Goal: Check status: Check status

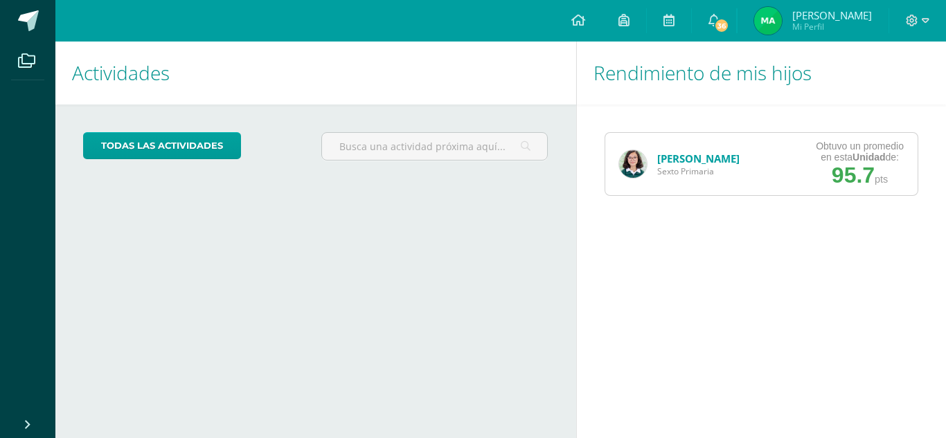
drag, startPoint x: 610, startPoint y: 159, endPoint x: 632, endPoint y: 166, distance: 23.4
click at [632, 166] on div "Marjorie Díaz Sexto Primaria" at bounding box center [679, 164] width 148 height 62
click at [632, 166] on img at bounding box center [633, 164] width 28 height 28
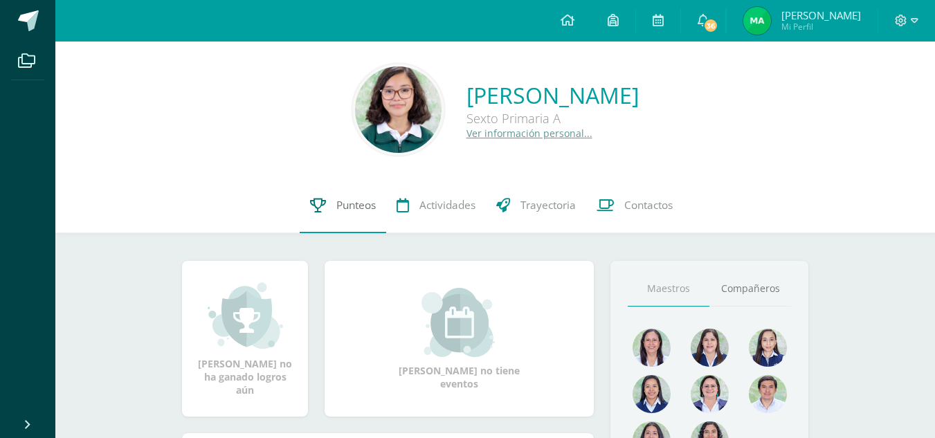
click at [338, 206] on span "Punteos" at bounding box center [355, 205] width 39 height 15
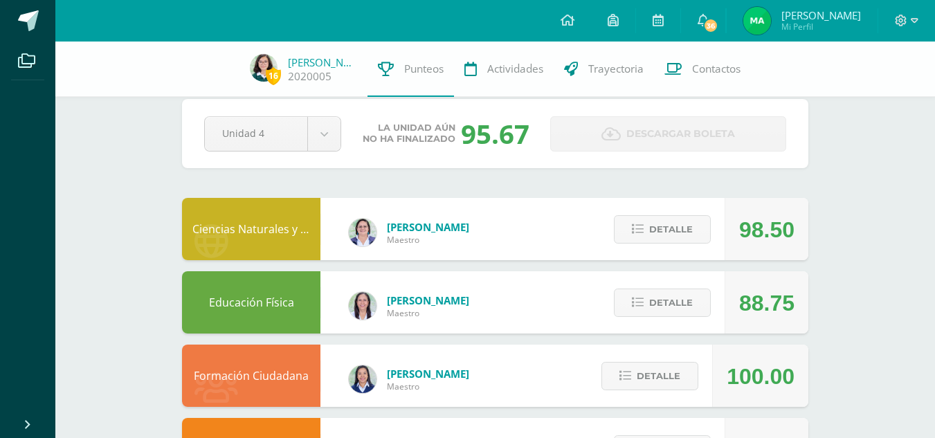
scroll to position [21, 0]
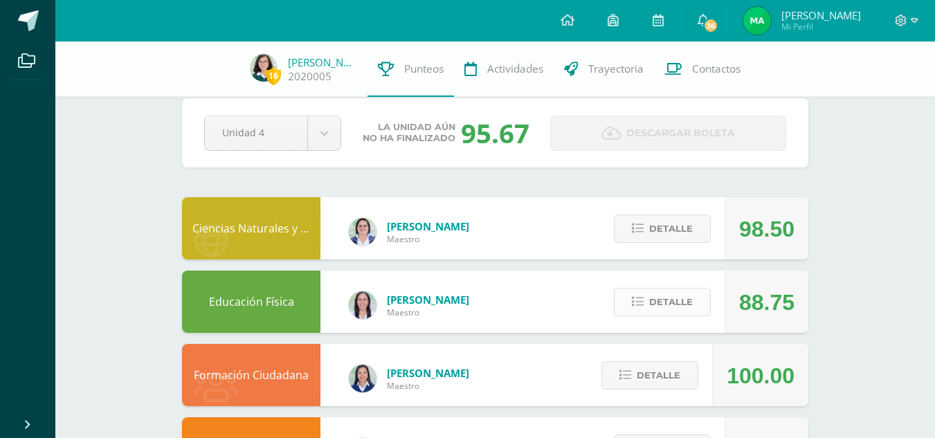
click at [652, 301] on span "Detalle" at bounding box center [671, 302] width 44 height 26
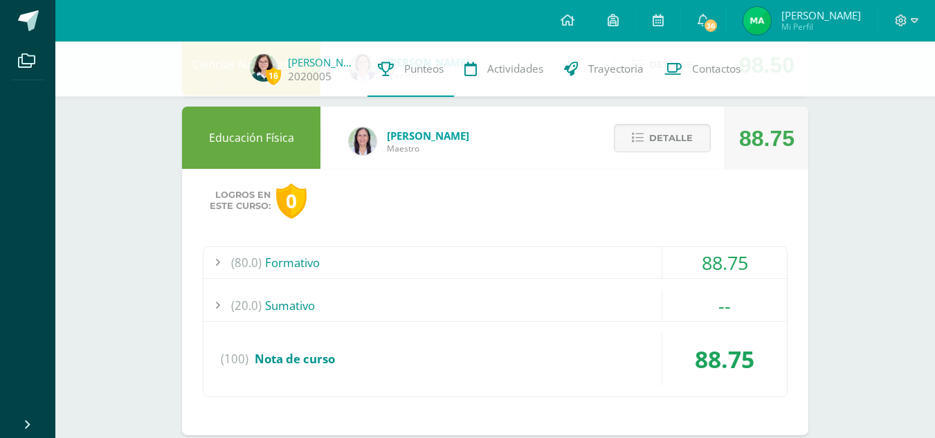
scroll to position [186, 0]
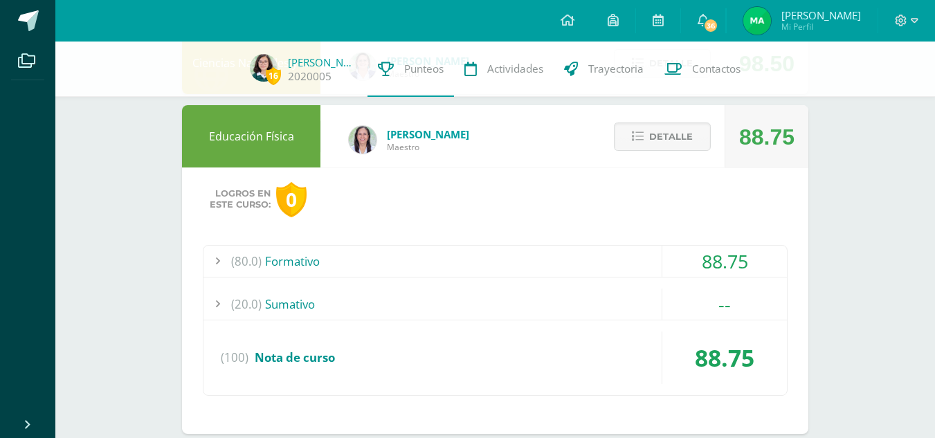
click at [558, 253] on div "(80.0) Formativo" at bounding box center [496, 261] width 584 height 31
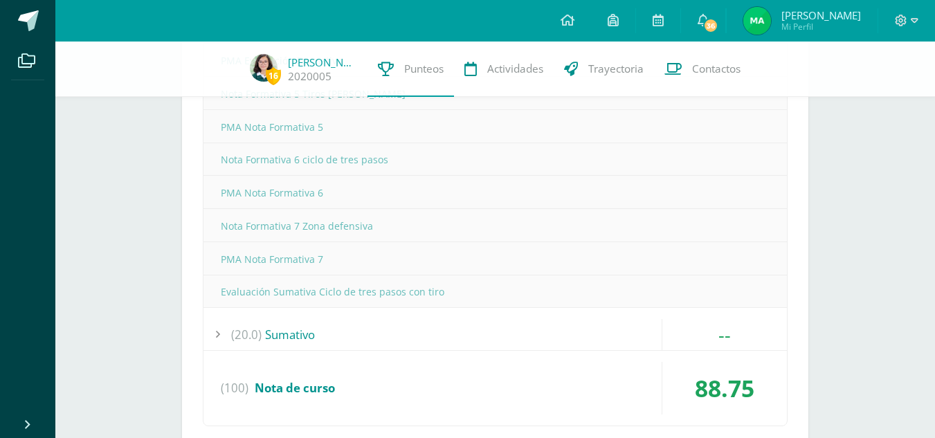
scroll to position [755, 0]
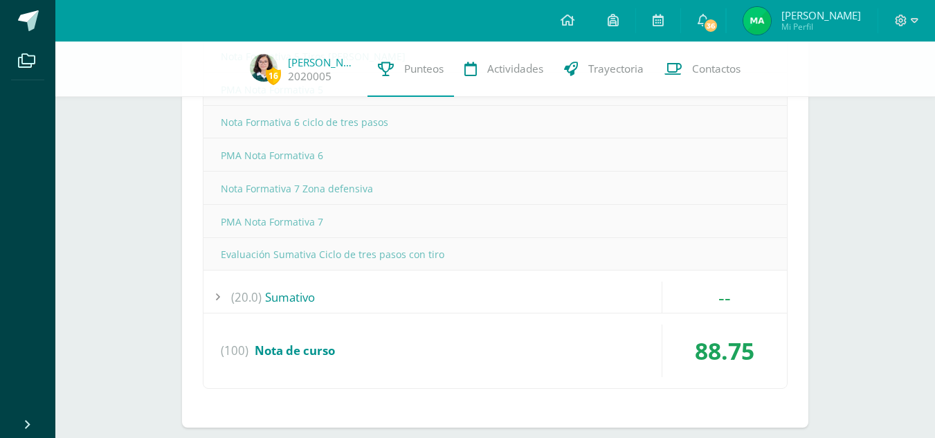
click at [526, 311] on div "(20.0) [GEOGRAPHIC_DATA]" at bounding box center [496, 297] width 584 height 31
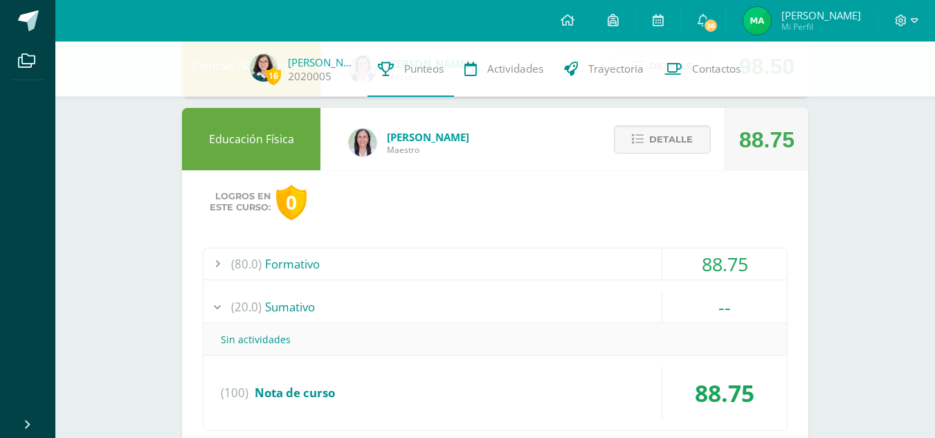
scroll to position [186, 0]
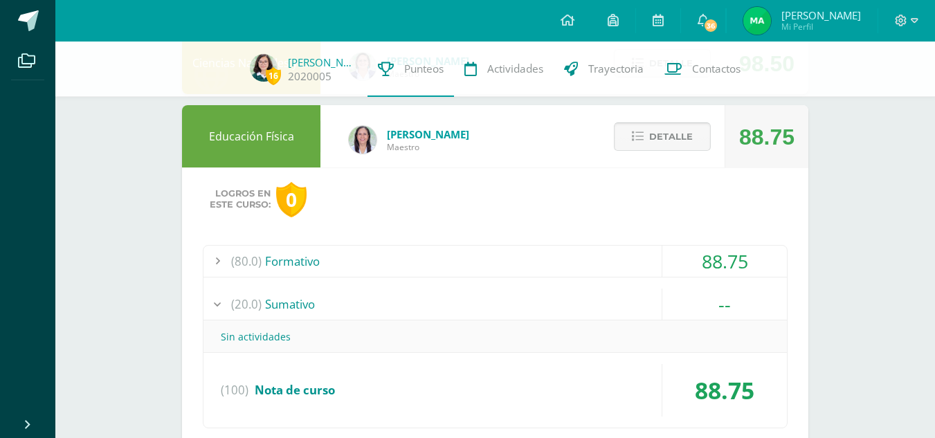
click at [651, 143] on span "Detalle" at bounding box center [671, 137] width 44 height 26
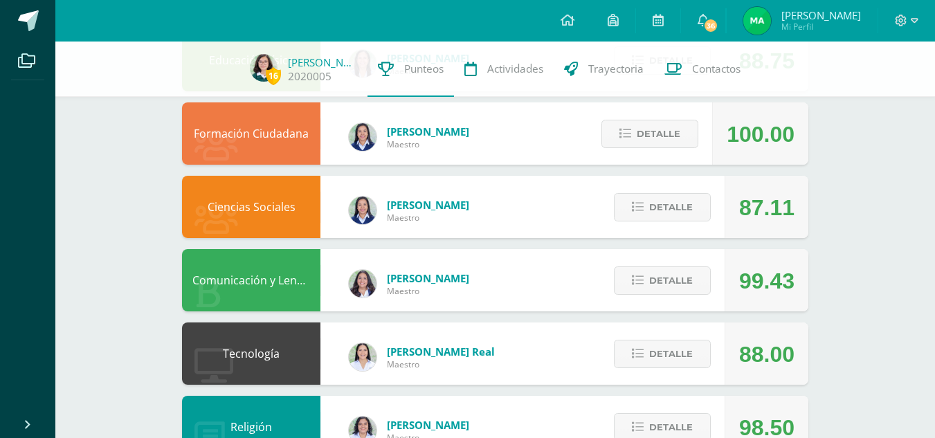
scroll to position [261, 0]
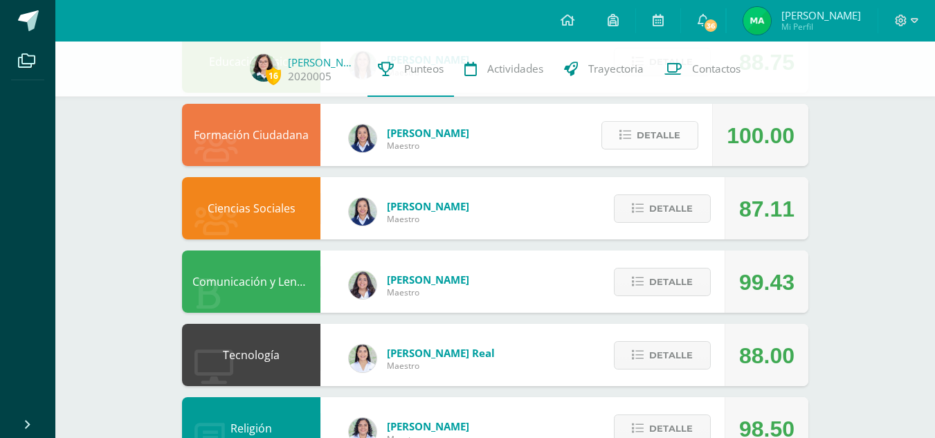
click at [669, 140] on span "Detalle" at bounding box center [659, 136] width 44 height 26
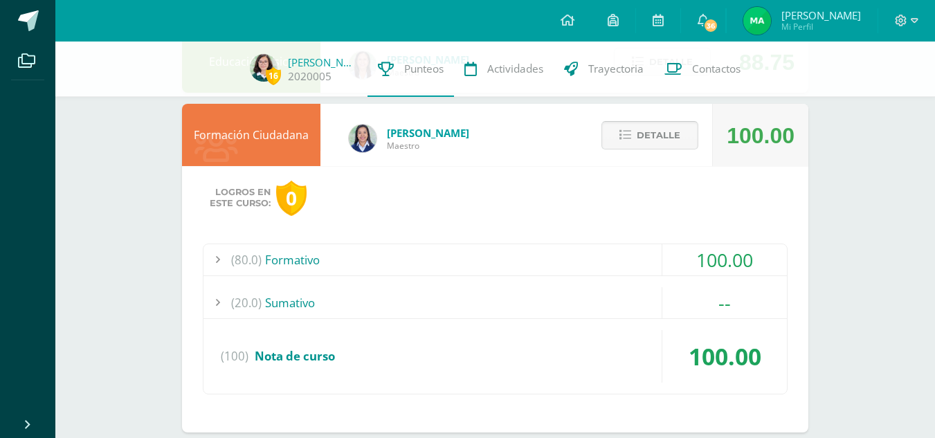
click at [669, 140] on span "Detalle" at bounding box center [659, 136] width 44 height 26
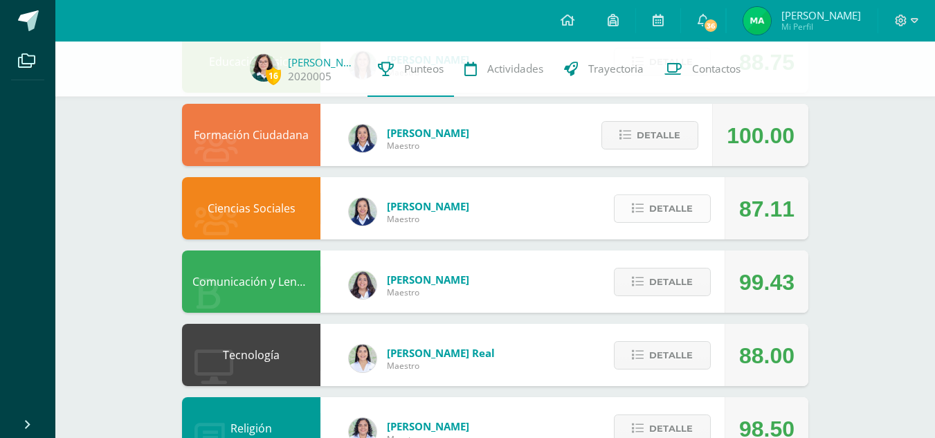
click at [676, 199] on span "Detalle" at bounding box center [671, 209] width 44 height 26
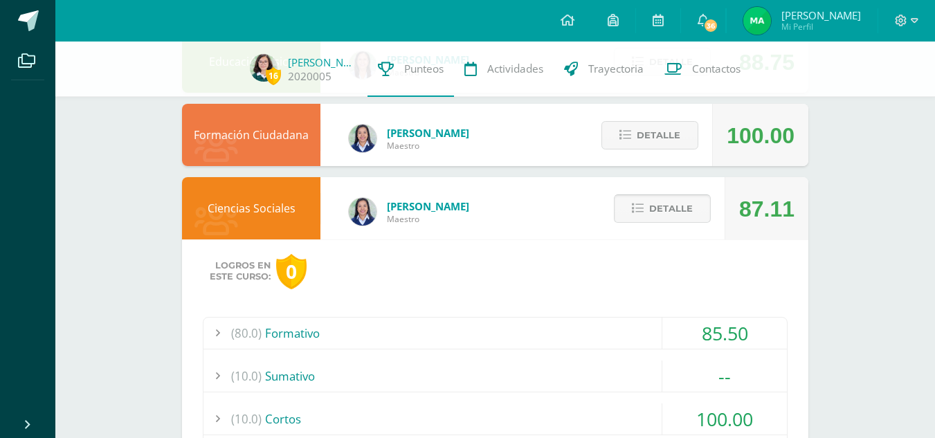
click at [671, 210] on span "Detalle" at bounding box center [671, 209] width 44 height 26
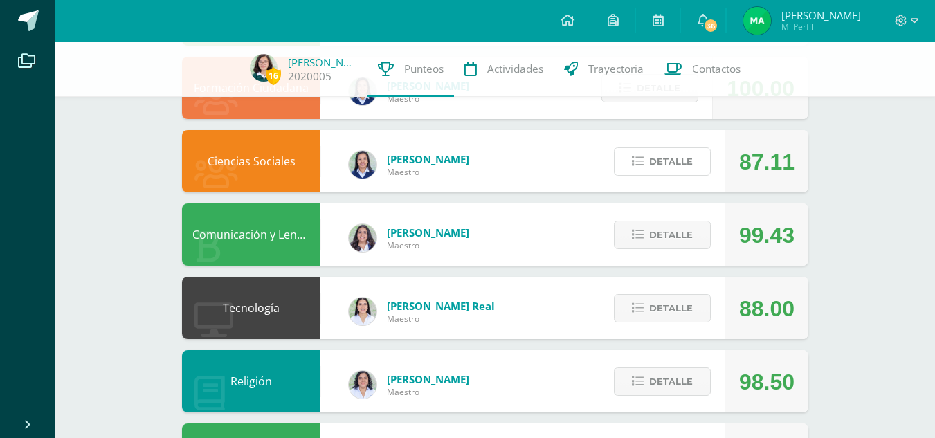
scroll to position [0, 0]
